Goal: Transaction & Acquisition: Purchase product/service

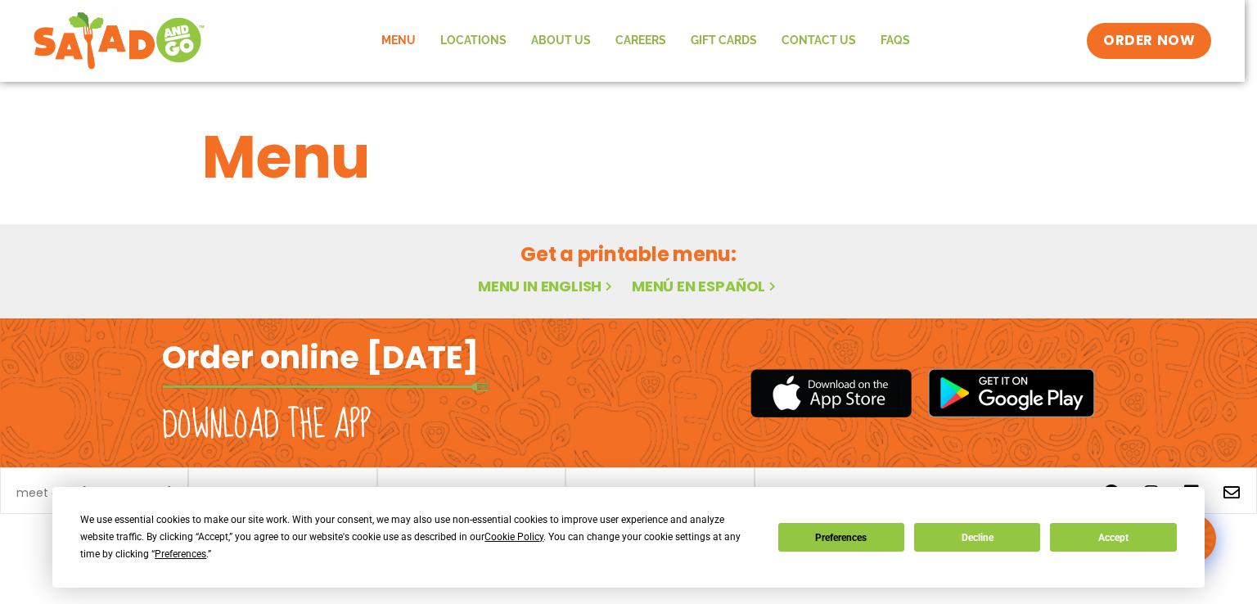
click at [948, 273] on div "Get a printable menu: Menu in English Menú en español" at bounding box center [628, 269] width 892 height 59
click at [1090, 538] on button "Accept" at bounding box center [1113, 537] width 126 height 29
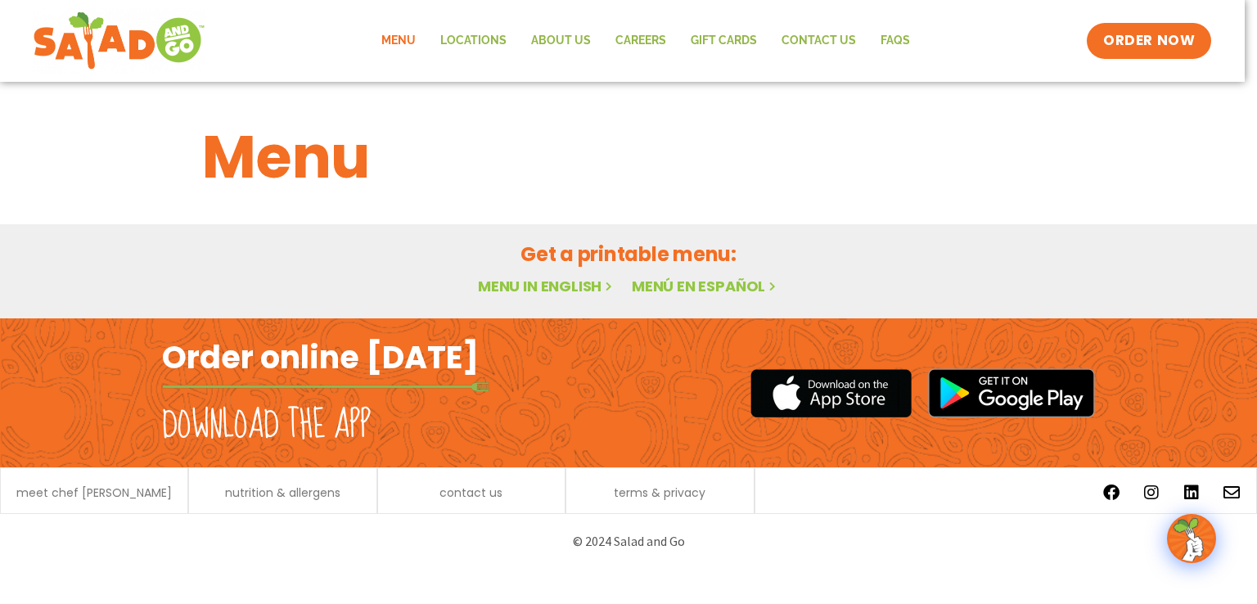
click at [538, 287] on link "Menu in English" at bounding box center [546, 286] width 137 height 20
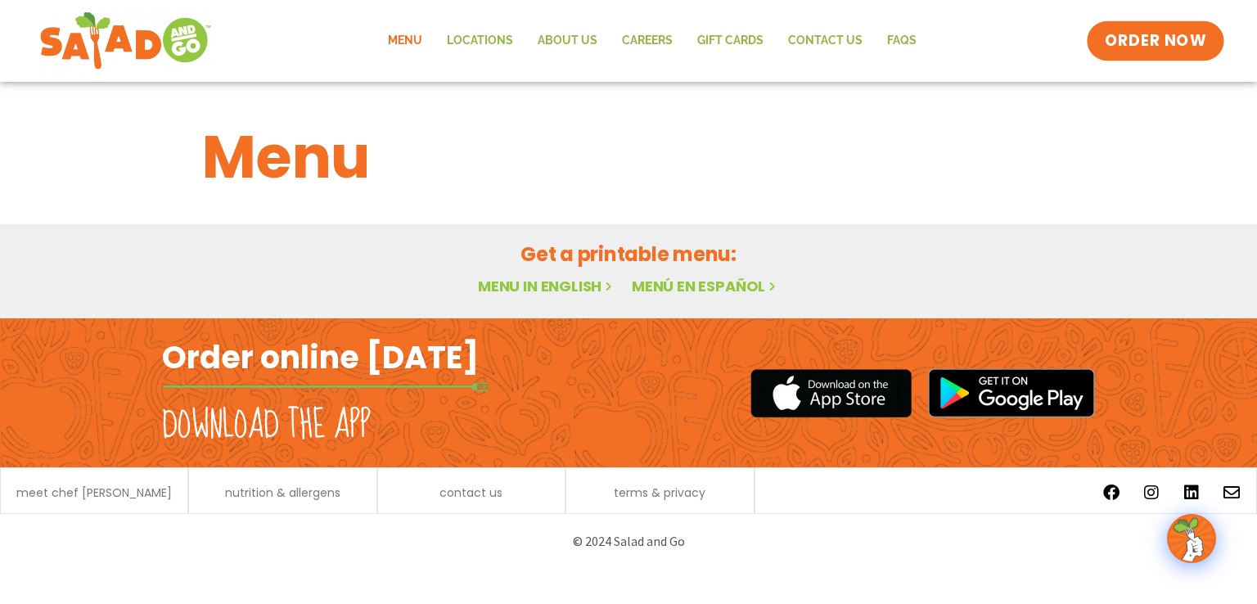
click at [1136, 43] on span "ORDER NOW" at bounding box center [1155, 40] width 101 height 21
